Goal: Transaction & Acquisition: Obtain resource

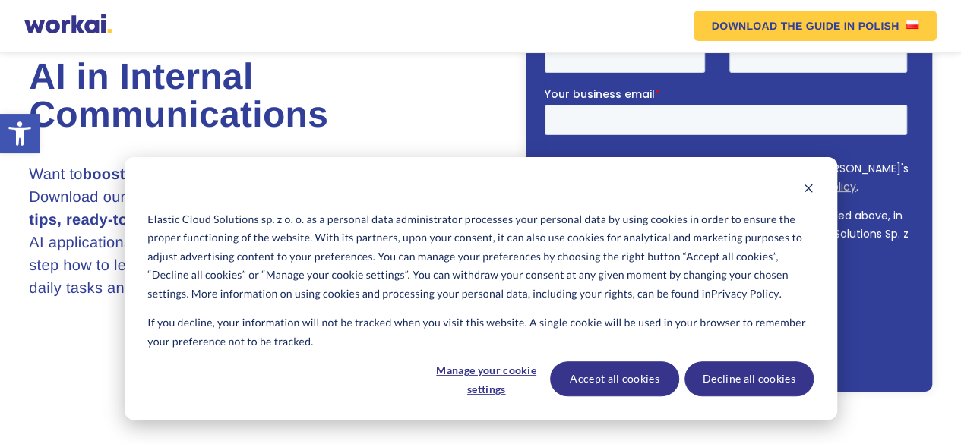
scroll to position [186, 0]
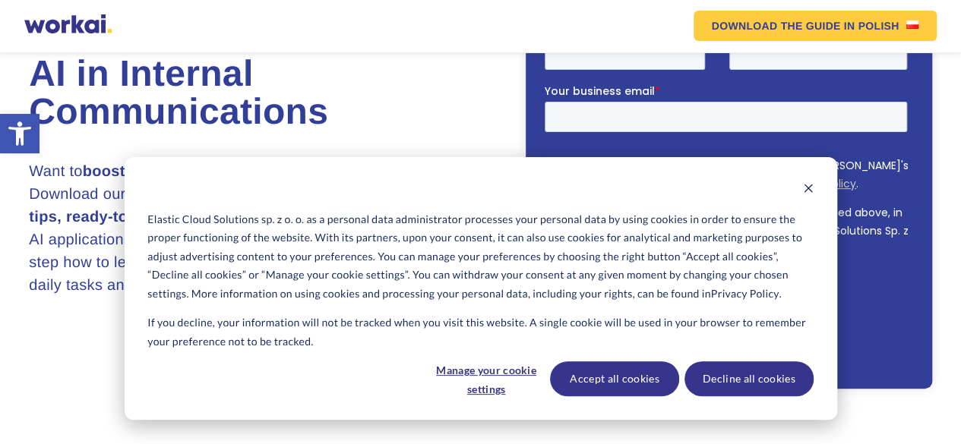
click at [41, 207] on h3 "Want to boost employee efficiency and engagement ? Download our practical ebook…" at bounding box center [232, 228] width 406 height 137
click at [808, 183] on icon "Dismiss cookie banner" at bounding box center [808, 188] width 11 height 11
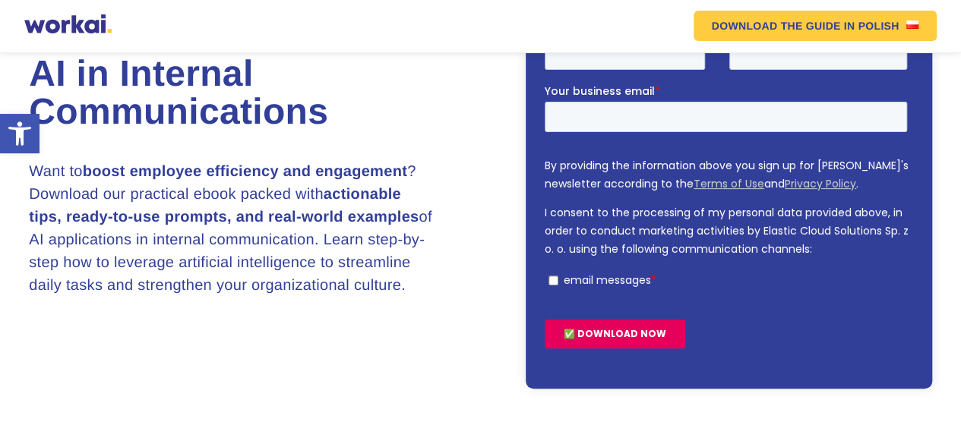
click at [248, 215] on h3 "Want to boost employee efficiency and engagement ? Download our practical ebook…" at bounding box center [232, 228] width 406 height 137
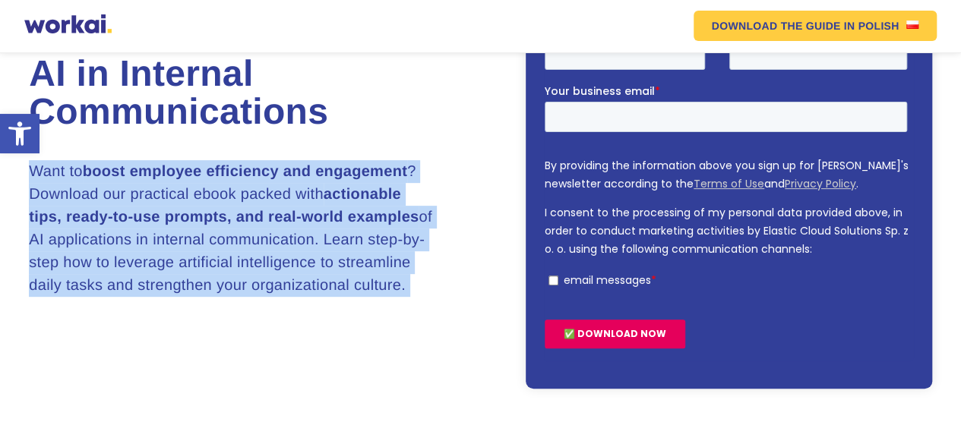
click at [248, 215] on h3 "Want to boost employee efficiency and engagement ? Download our practical ebook…" at bounding box center [232, 228] width 406 height 137
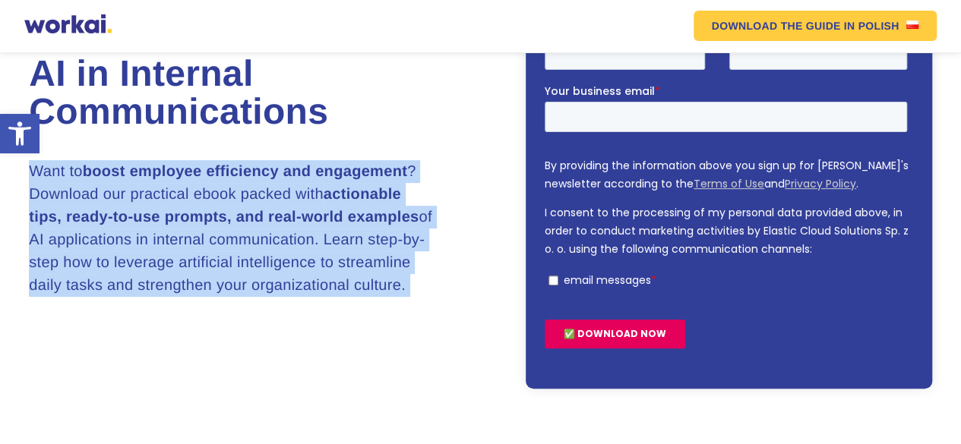
click at [248, 215] on h3 "Want to boost employee efficiency and engagement ? Download our practical ebook…" at bounding box center [232, 228] width 406 height 137
drag, startPoint x: 248, startPoint y: 215, endPoint x: 510, endPoint y: 220, distance: 262.1
click at [510, 220] on div "Practical Guide: AI in Internal Communications Want to boost employee efficienc…" at bounding box center [480, 158] width 902 height 461
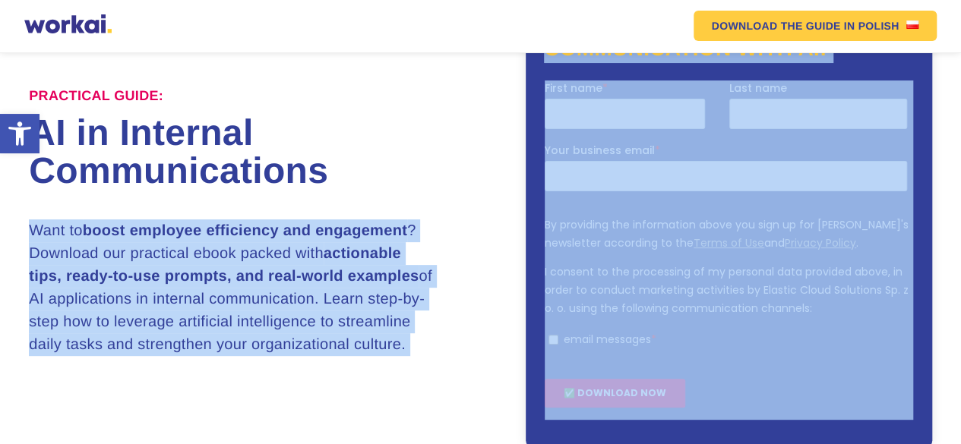
scroll to position [121, 0]
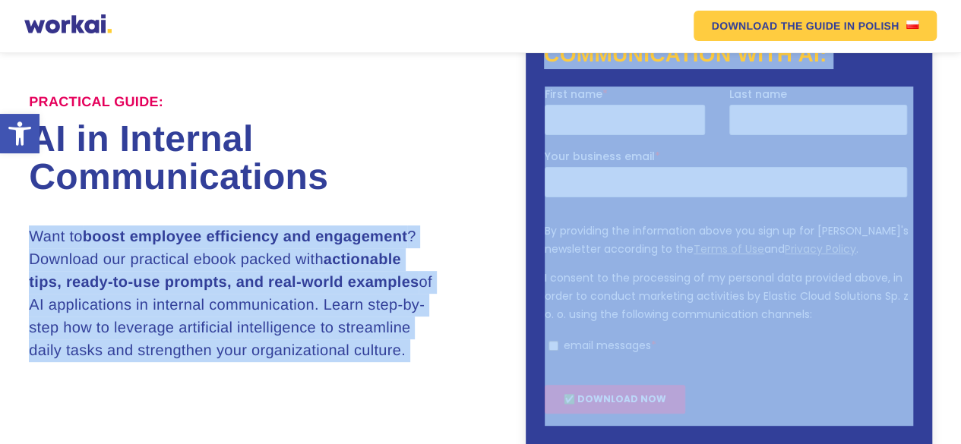
click at [403, 274] on h3 "Want to boost employee efficiency and engagement ? Download our practical ebook…" at bounding box center [232, 294] width 406 height 137
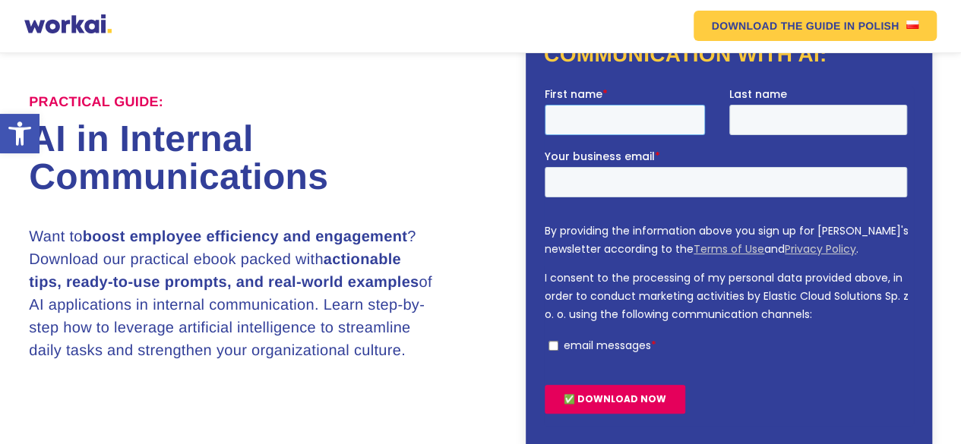
click at [595, 113] on input "First name *" at bounding box center [625, 120] width 160 height 30
type input "maria"
click at [823, 111] on input "Last name" at bounding box center [818, 120] width 179 height 30
type input "daly"
click at [720, 176] on input "Your business email *" at bounding box center [726, 182] width 362 height 30
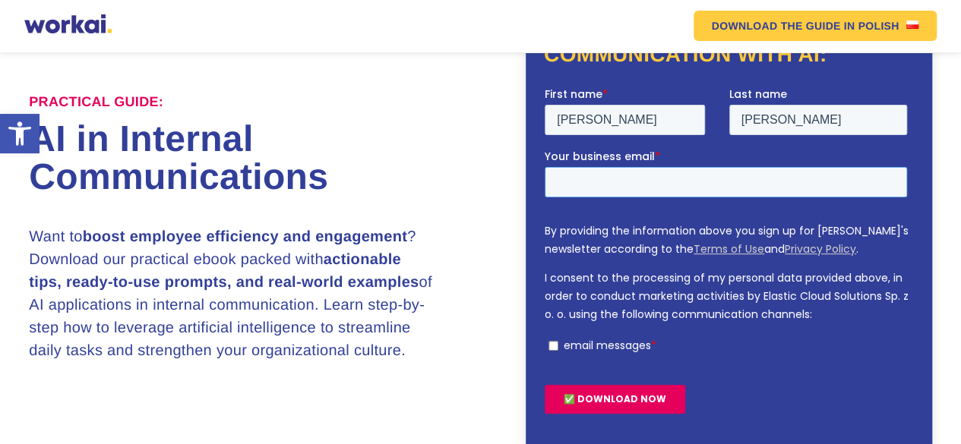
type input "maria.daly@theporter.in"
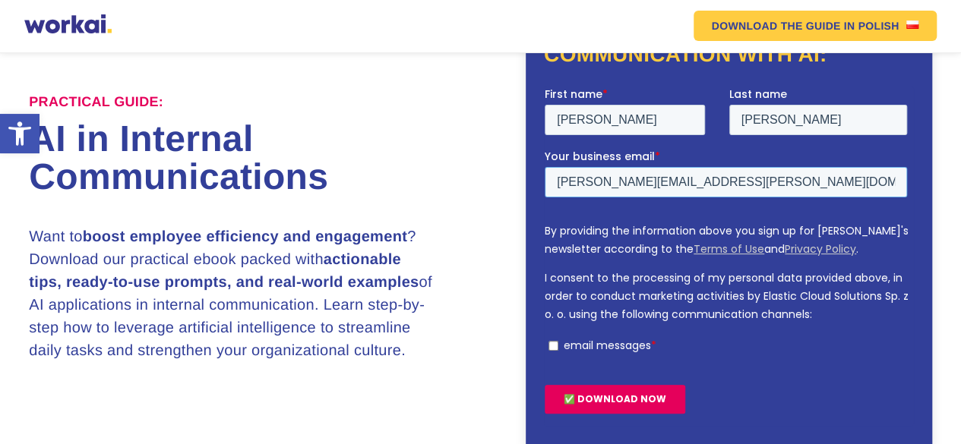
scroll to position [284, 0]
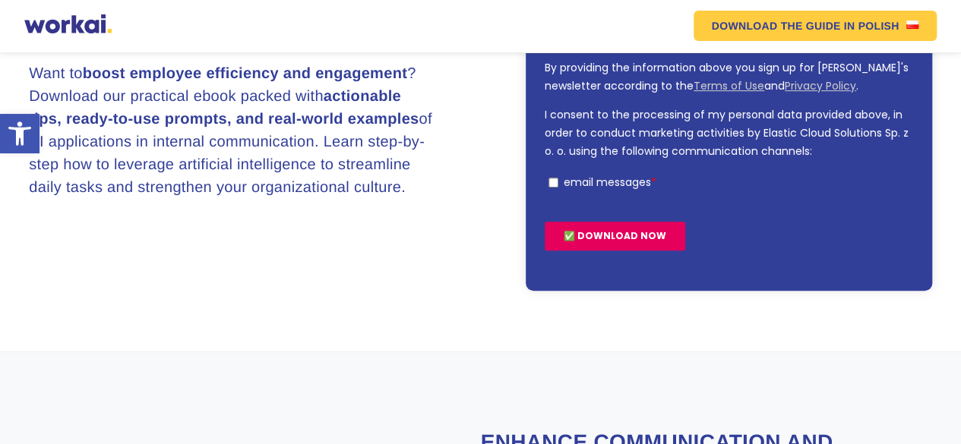
click at [555, 181] on input "email messages *" at bounding box center [553, 183] width 10 height 10
click at [556, 181] on input "email messages *" at bounding box center [553, 183] width 10 height 10
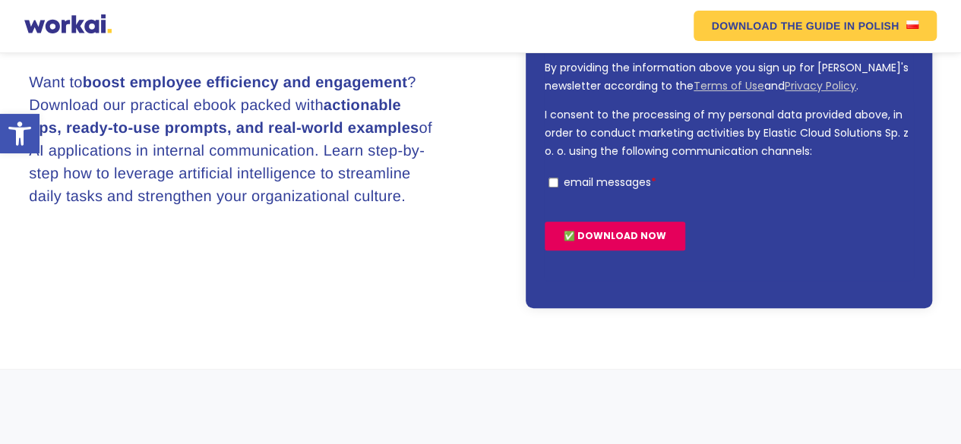
scroll to position [292, 0]
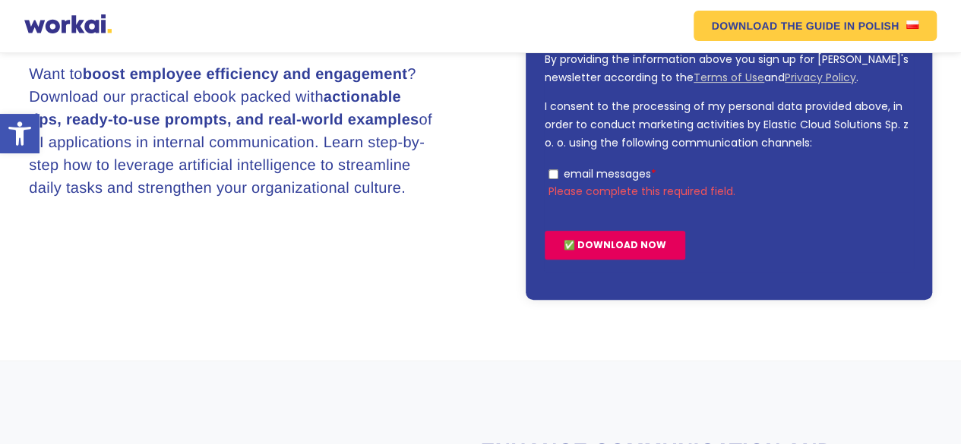
click at [551, 174] on input "email messages *" at bounding box center [553, 174] width 10 height 10
checkbox input "true"
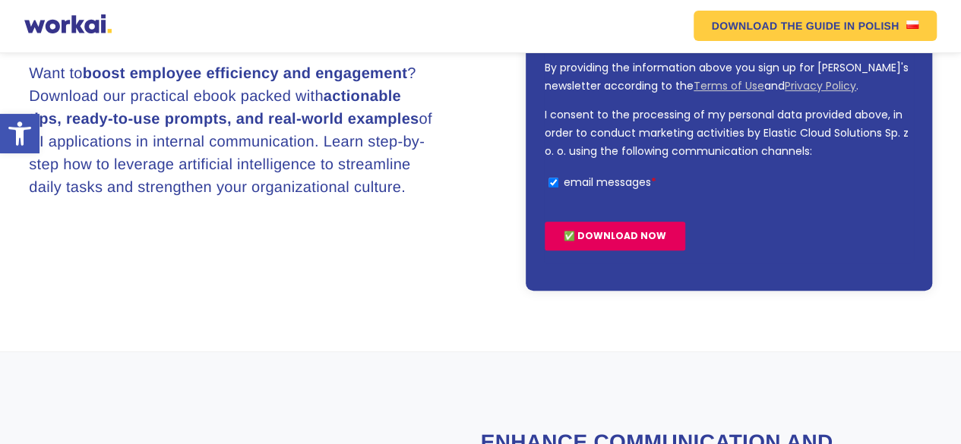
click at [596, 243] on input "✅ DOWNLOAD NOW" at bounding box center [615, 236] width 141 height 29
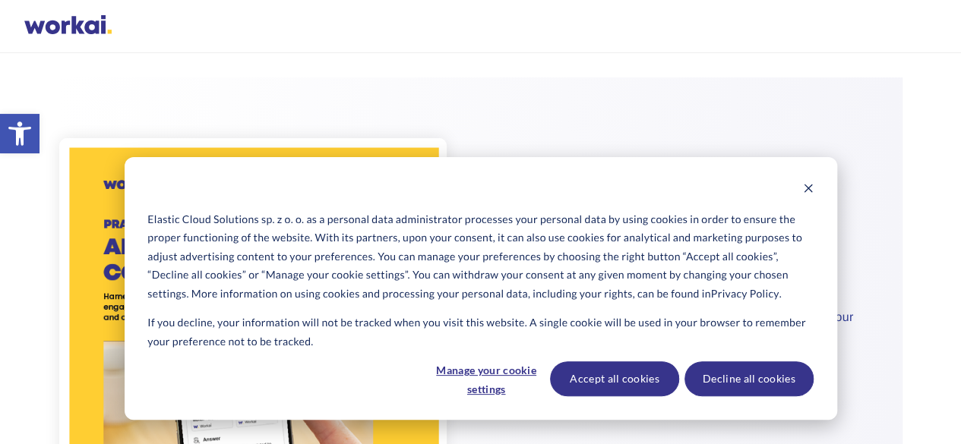
click at [801, 188] on div "Cookie banner" at bounding box center [479, 190] width 665 height 19
click at [814, 188] on div "Elastic Cloud Solutions sp. z o. o. as a personal data administrator processes …" at bounding box center [481, 288] width 713 height 263
click at [810, 192] on icon "Dismiss cookie banner" at bounding box center [808, 188] width 11 height 11
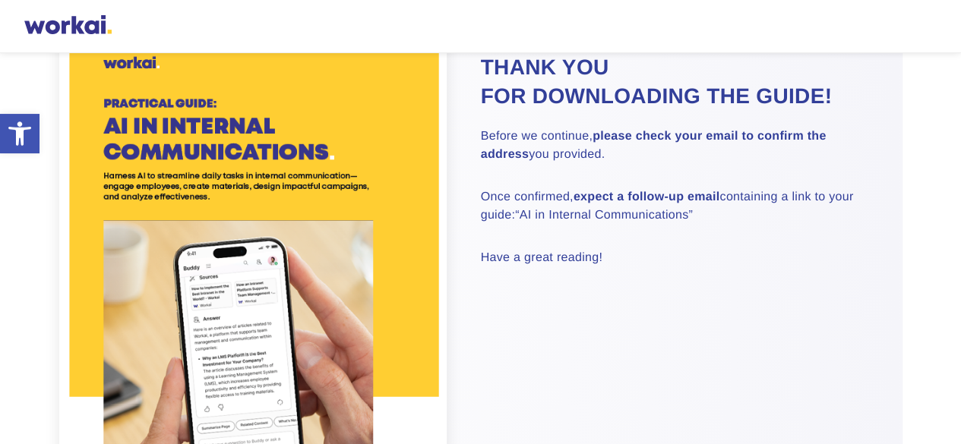
scroll to position [120, 0]
